Goal: Task Accomplishment & Management: Complete application form

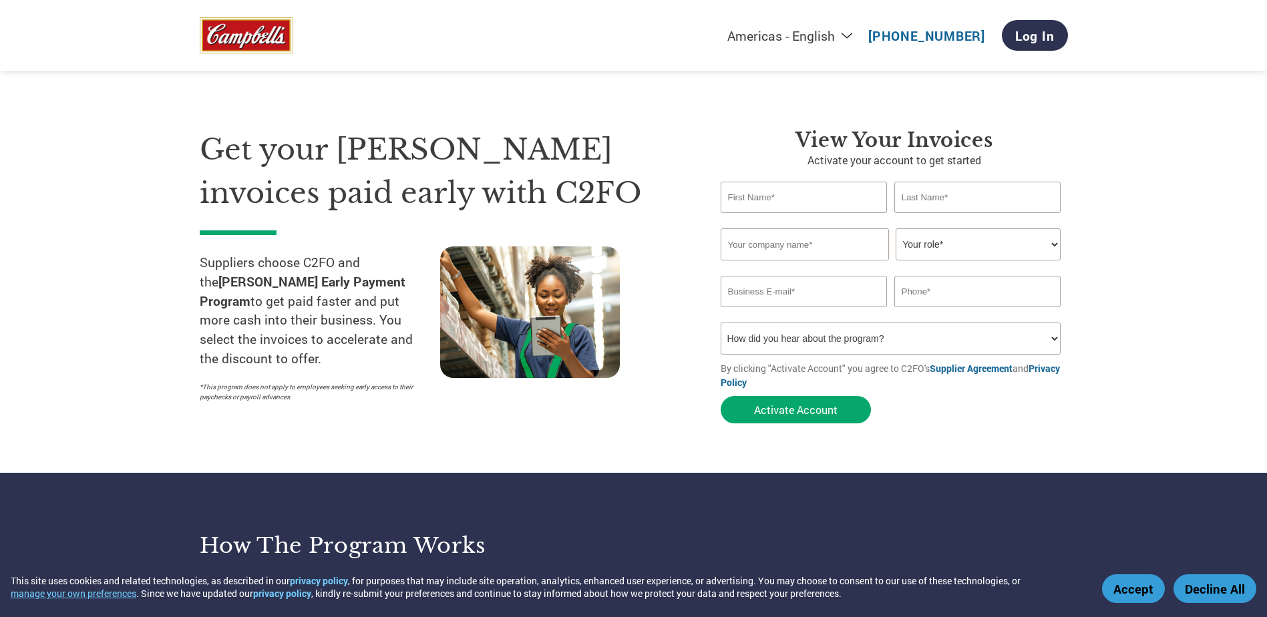
type input "[PERSON_NAME][EMAIL_ADDRESS][DOMAIN_NAME]"
type input "[PHONE_NUMBER]"
click at [759, 190] on input "text" at bounding box center [804, 197] width 167 height 31
type input "[PERSON_NAME]"
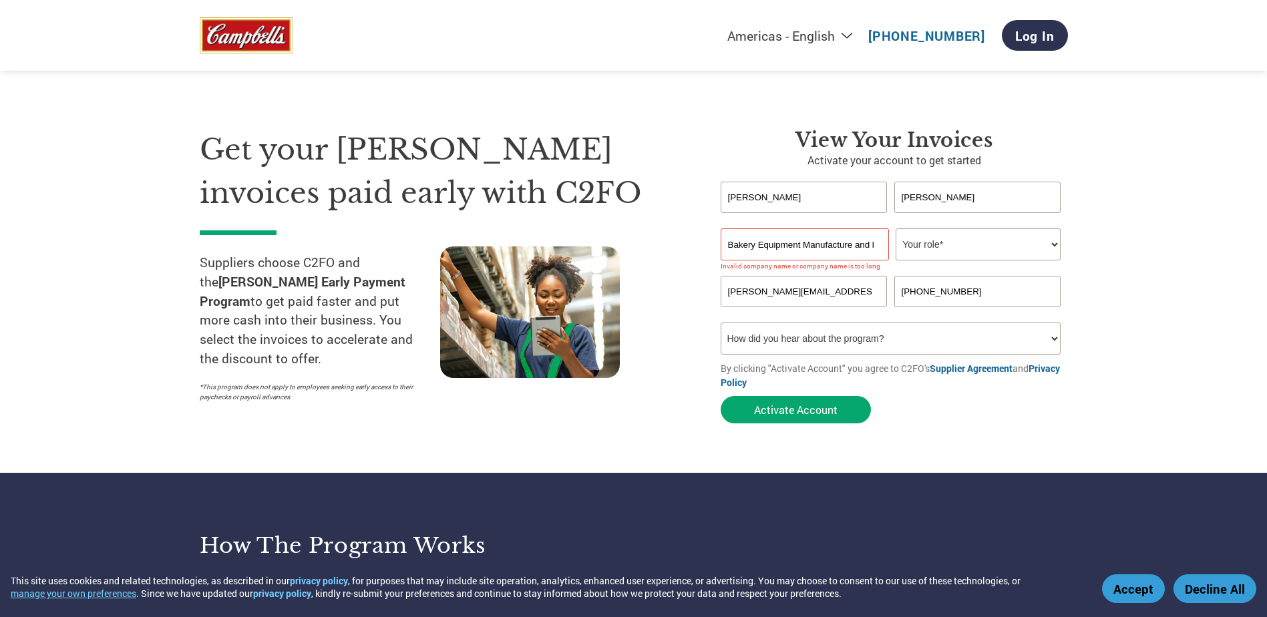
drag, startPoint x: 879, startPoint y: 244, endPoint x: 633, endPoint y: 232, distance: 246.8
click at [633, 232] on div "Get your [PERSON_NAME] invoices paid early with C2FO Suppliers choose C2FO and …" at bounding box center [634, 252] width 868 height 355
type input "r"
type input "GADA MC Bakery Services"
click at [999, 244] on select "Your role* CFO Controller Credit Manager Finance Director Treasurer CEO Preside…" at bounding box center [978, 244] width 165 height 32
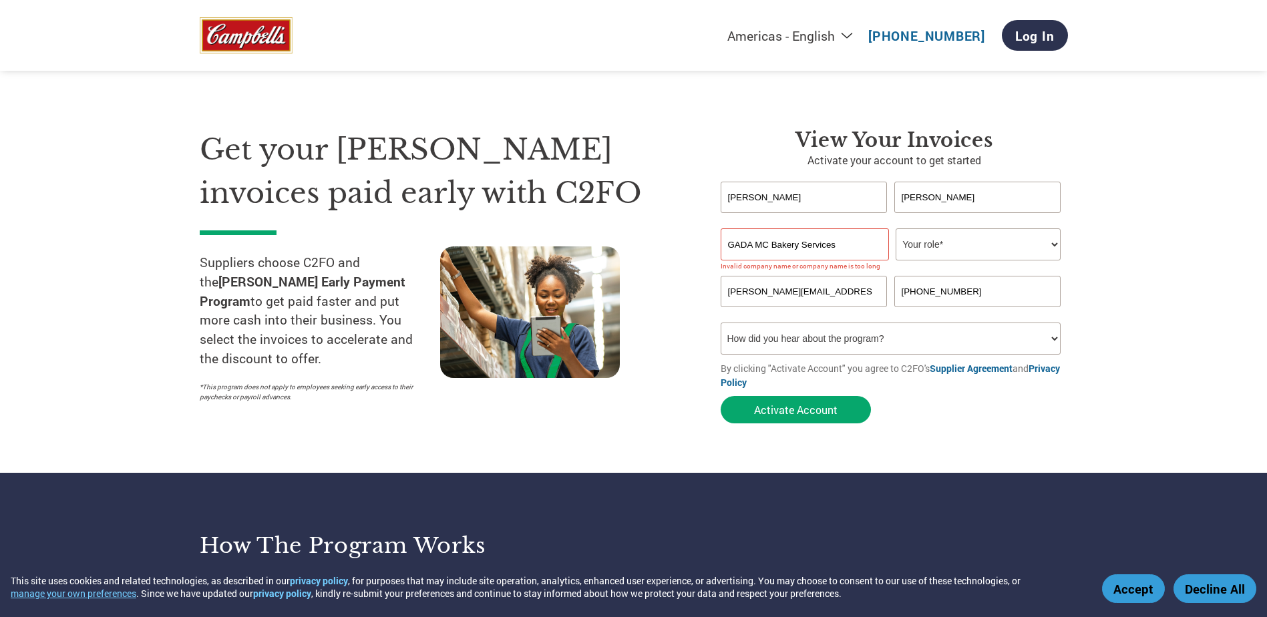
select select "CEO"
click at [896, 228] on select "Your role* CFO Controller Credit Manager Finance Director Treasurer CEO Preside…" at bounding box center [978, 244] width 165 height 32
click at [786, 409] on button "Activate Account" at bounding box center [796, 409] width 150 height 27
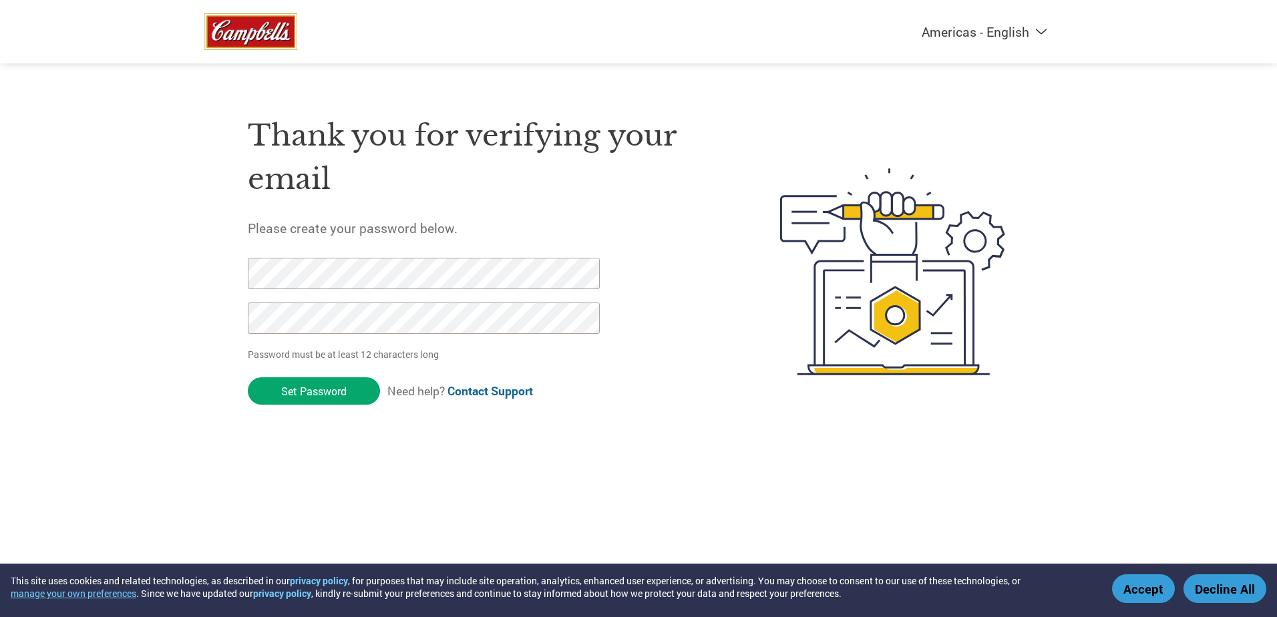
click at [1143, 588] on button "Accept" at bounding box center [1143, 588] width 63 height 29
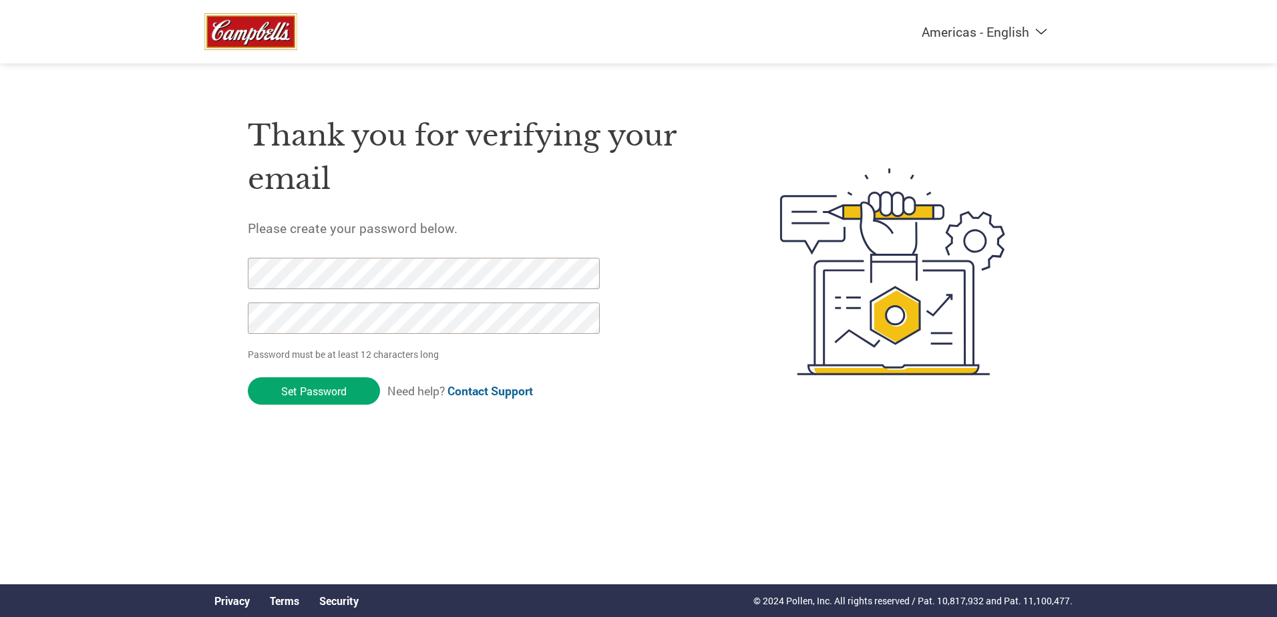
click at [280, 372] on form "Password must be at least 12 characters long Set Password Need help? Contact Su…" at bounding box center [435, 335] width 375 height 154
click at [129, 283] on div "Americas - English Américas - Español Américas - Português Amériques - Français…" at bounding box center [638, 218] width 1277 height 437
click at [694, 360] on div "Thank you for verifying your email Please create your password below. Password …" at bounding box center [482, 272] width 469 height 354
click at [163, 317] on div "Americas - English Américas - Español Américas - Português Amériques - Français…" at bounding box center [638, 218] width 1277 height 437
click at [299, 397] on input "Set Password" at bounding box center [314, 390] width 132 height 27
